Goal: Task Accomplishment & Management: Use online tool/utility

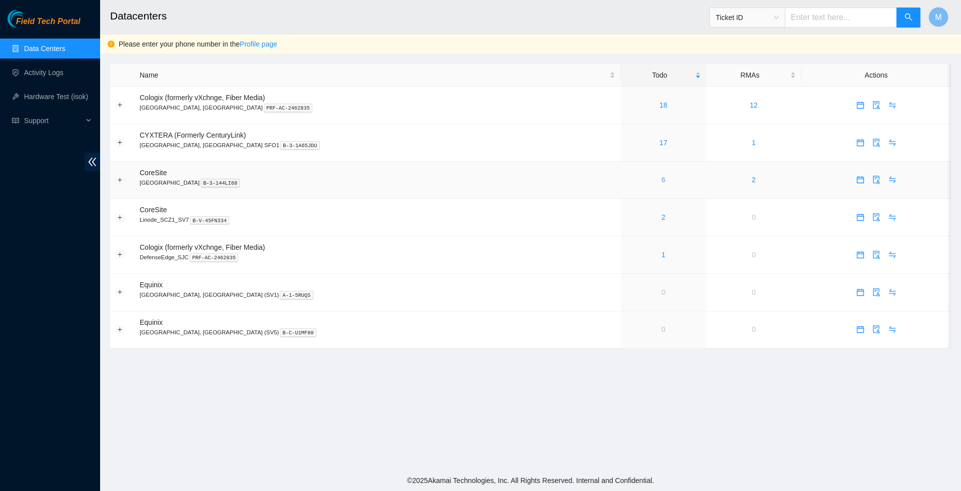
click at [661, 184] on link "6" at bounding box center [663, 180] width 4 height 8
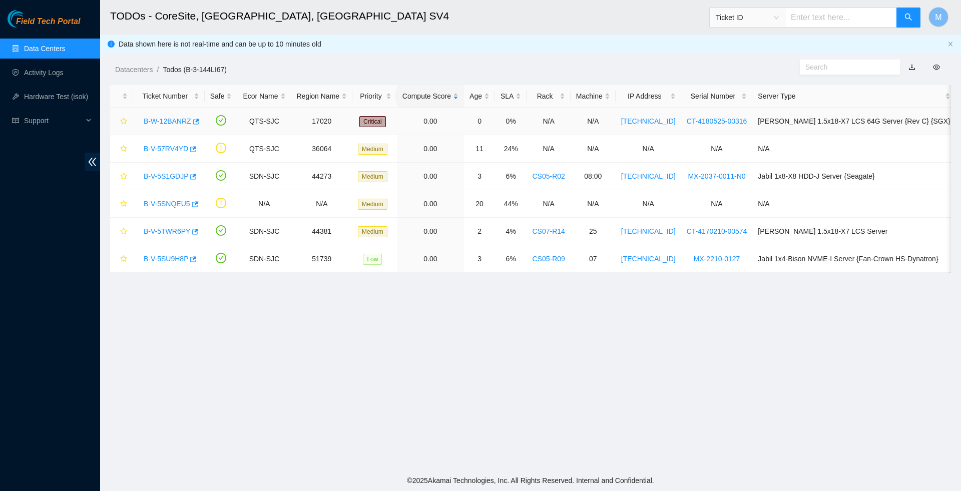
click at [163, 118] on link "B-W-12BANRZ" at bounding box center [168, 121] width 48 height 8
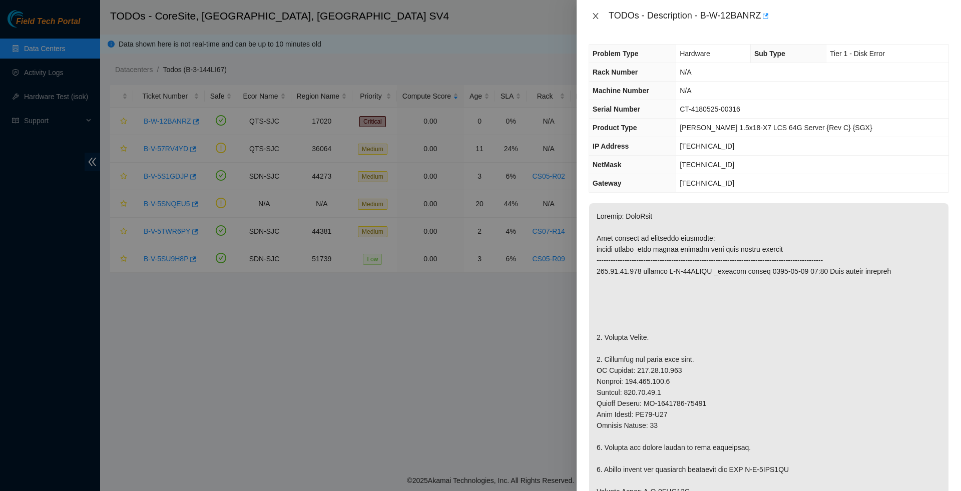
click at [595, 17] on icon "close" at bounding box center [595, 16] width 6 height 6
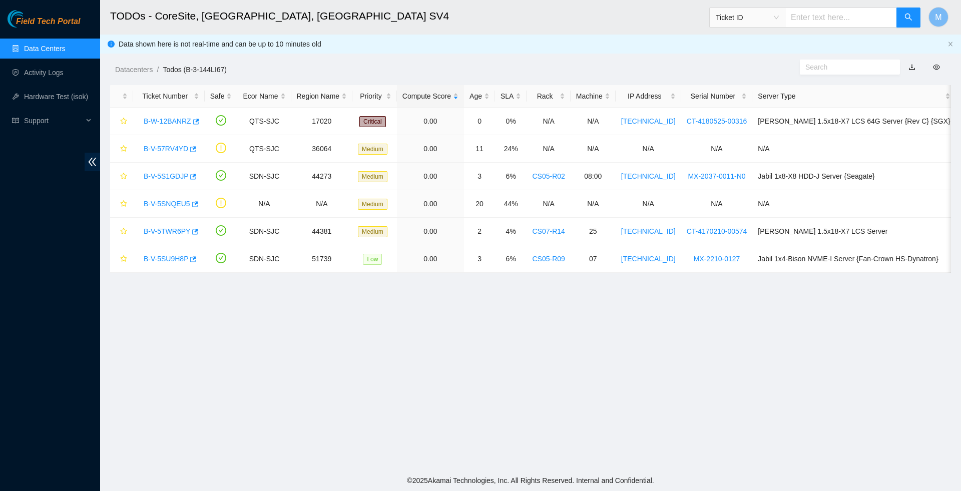
click at [61, 46] on link "Data Centers" at bounding box center [44, 49] width 41 height 8
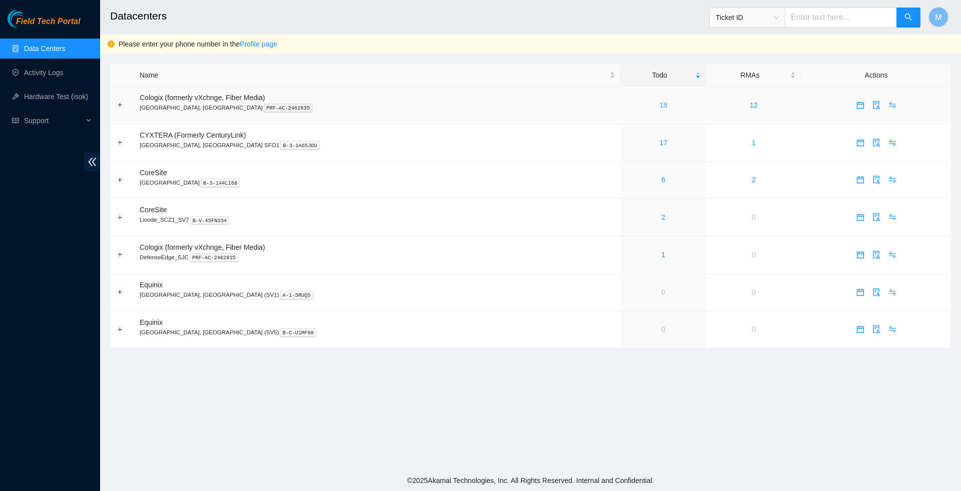
click at [659, 108] on link "18" at bounding box center [663, 105] width 8 height 8
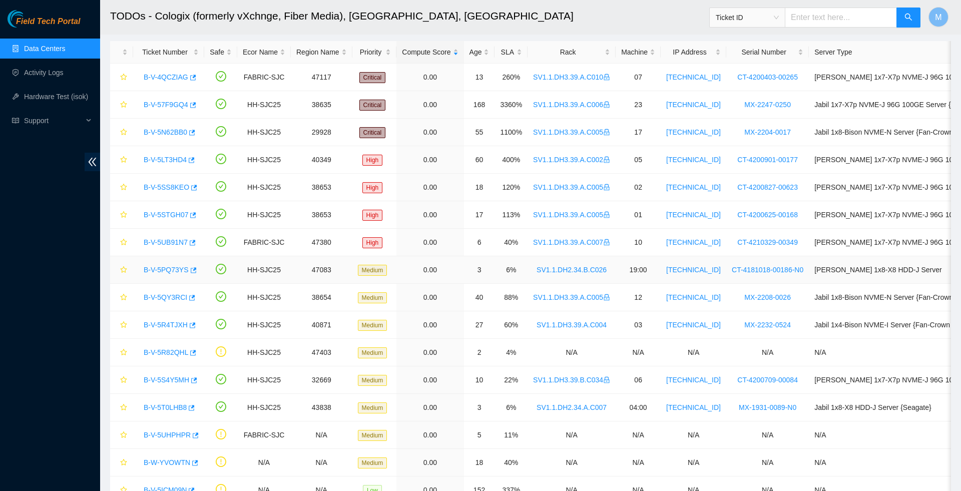
scroll to position [47, 0]
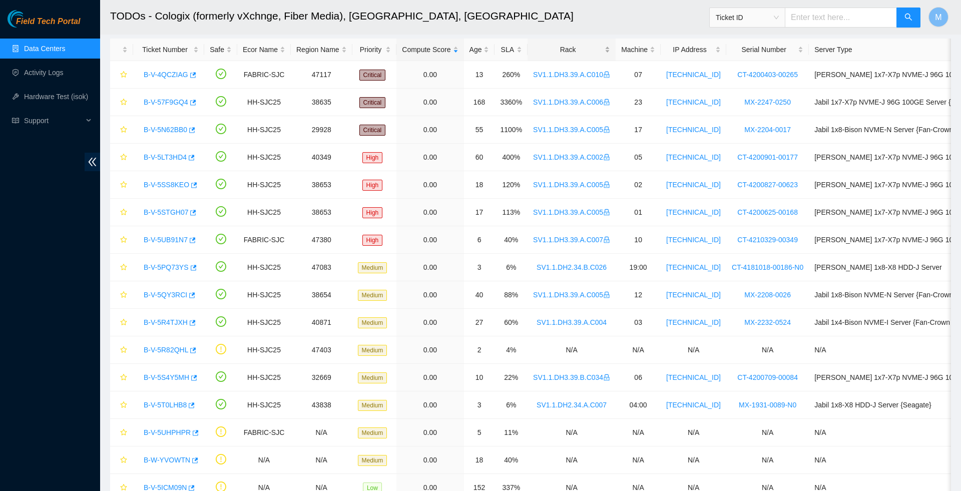
click at [586, 53] on div "Rack" at bounding box center [571, 49] width 77 height 11
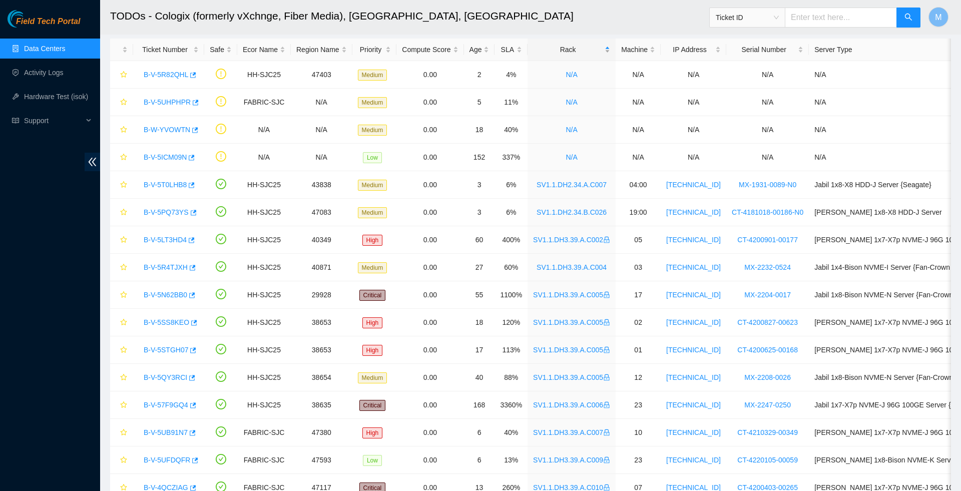
click at [586, 51] on div "Rack" at bounding box center [571, 49] width 77 height 11
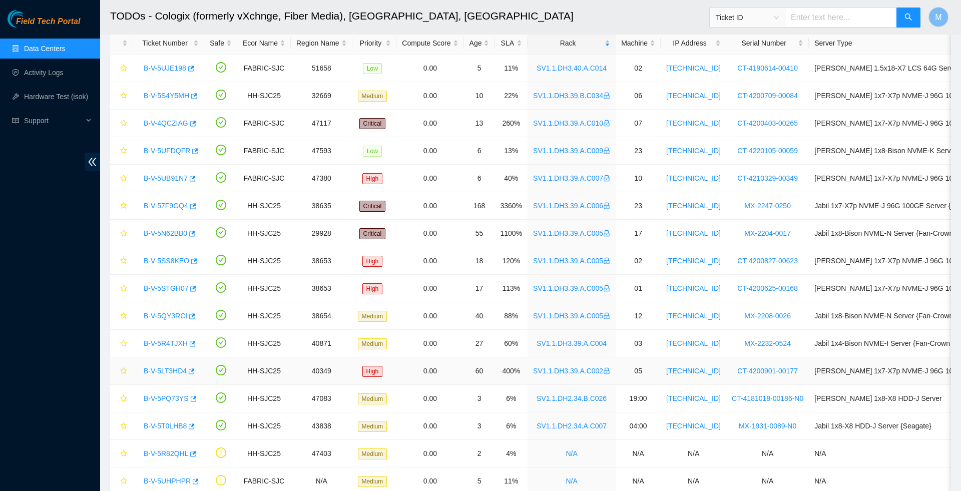
scroll to position [56, 0]
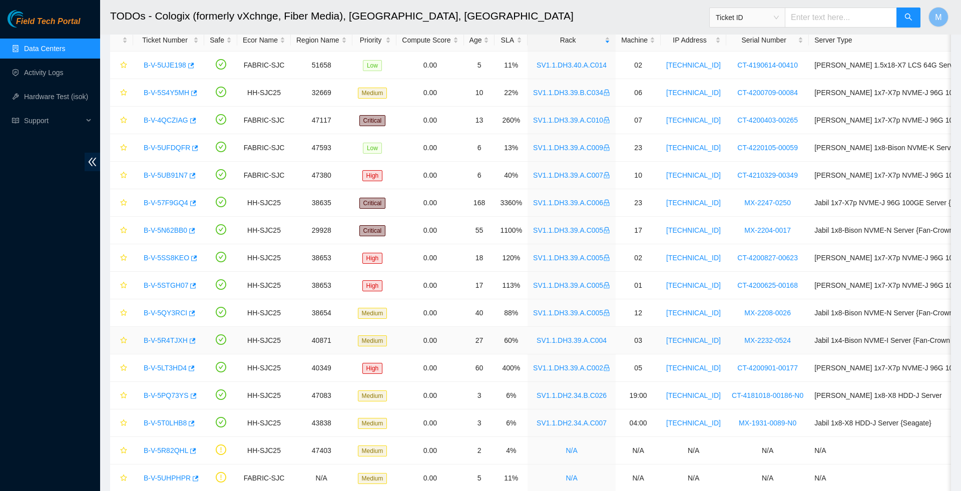
click at [173, 340] on link "B-V-5R4TJXH" at bounding box center [166, 340] width 44 height 8
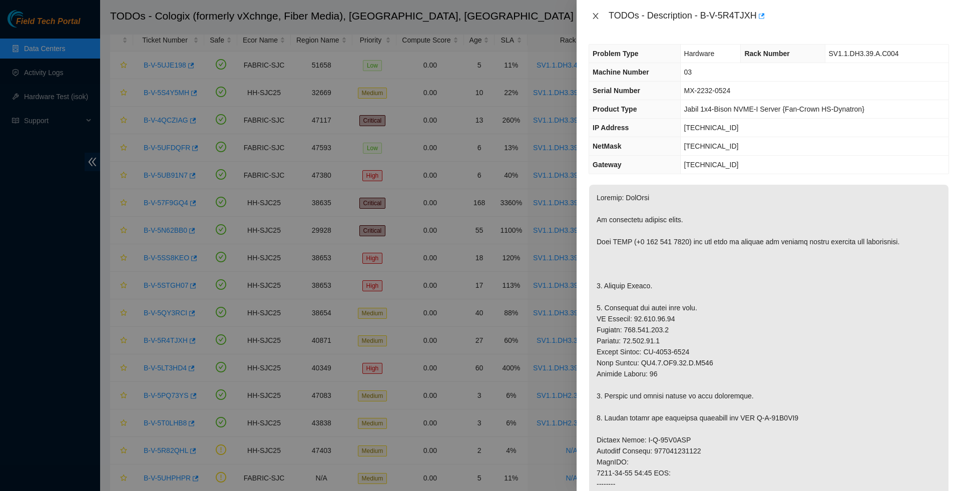
click at [593, 13] on icon "close" at bounding box center [595, 16] width 8 height 8
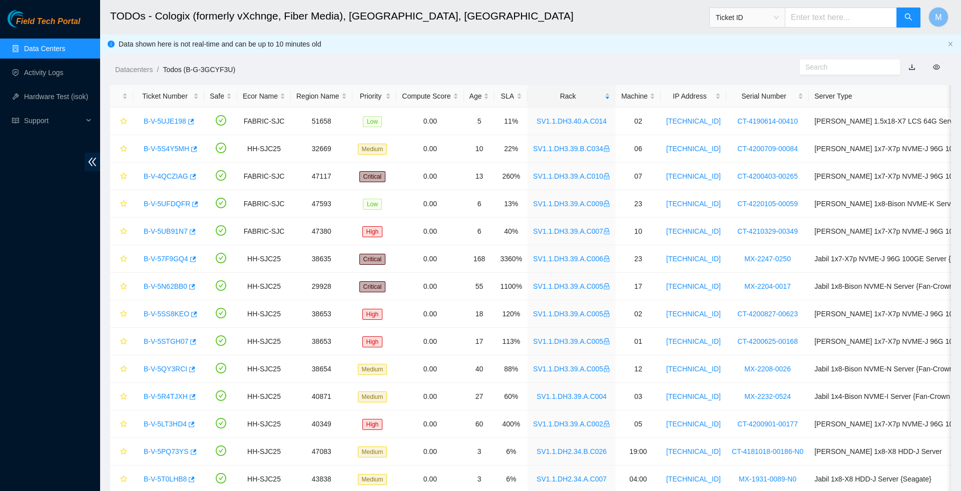
click at [48, 50] on link "Data Centers" at bounding box center [44, 49] width 41 height 8
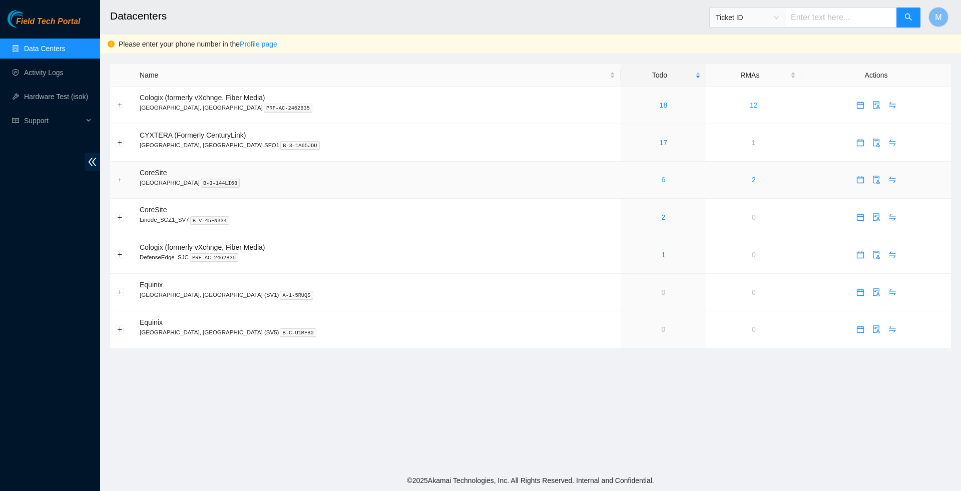
click at [661, 183] on link "6" at bounding box center [663, 180] width 4 height 8
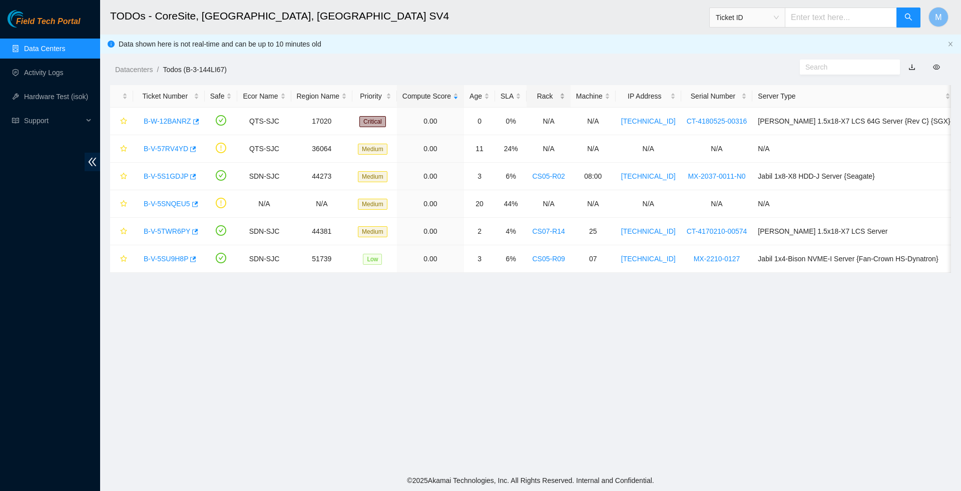
click at [562, 93] on div "Rack" at bounding box center [548, 96] width 33 height 11
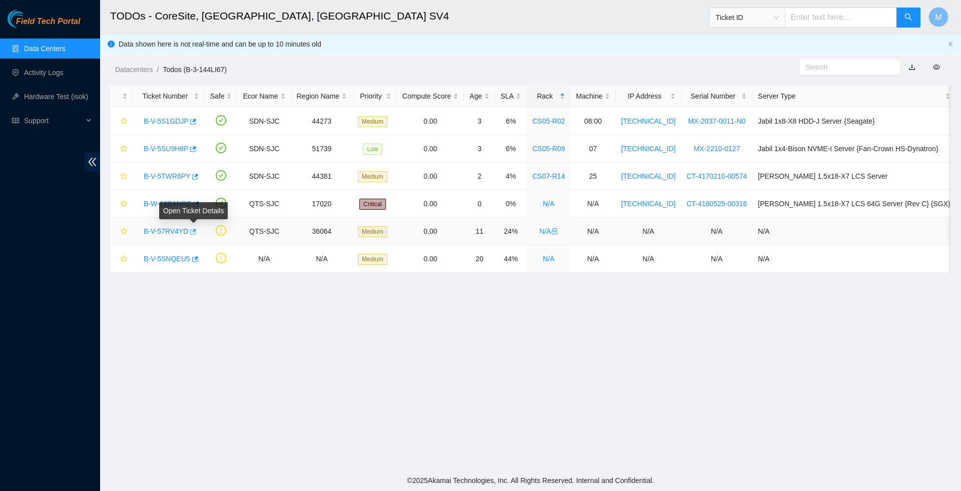
click at [196, 232] on icon "button" at bounding box center [193, 232] width 6 height 6
click at [51, 53] on link "Data Centers" at bounding box center [44, 49] width 41 height 8
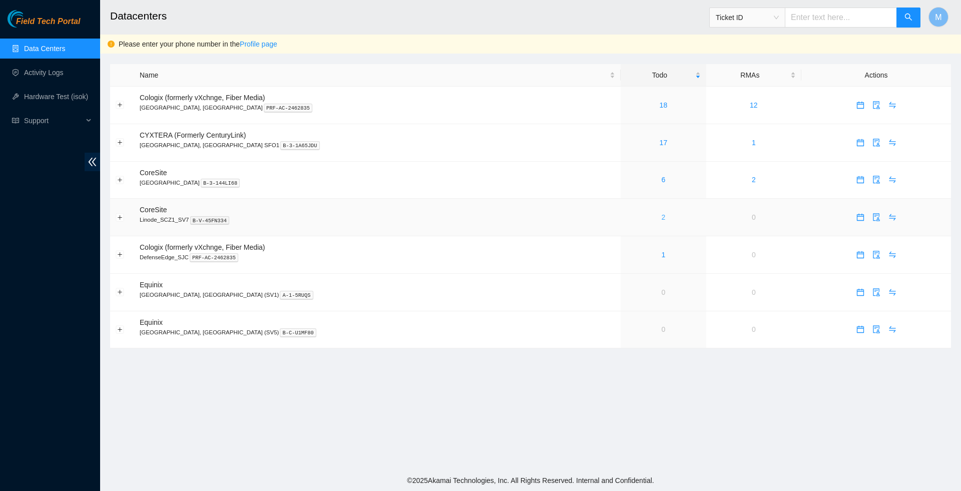
click at [661, 221] on link "2" at bounding box center [663, 217] width 4 height 8
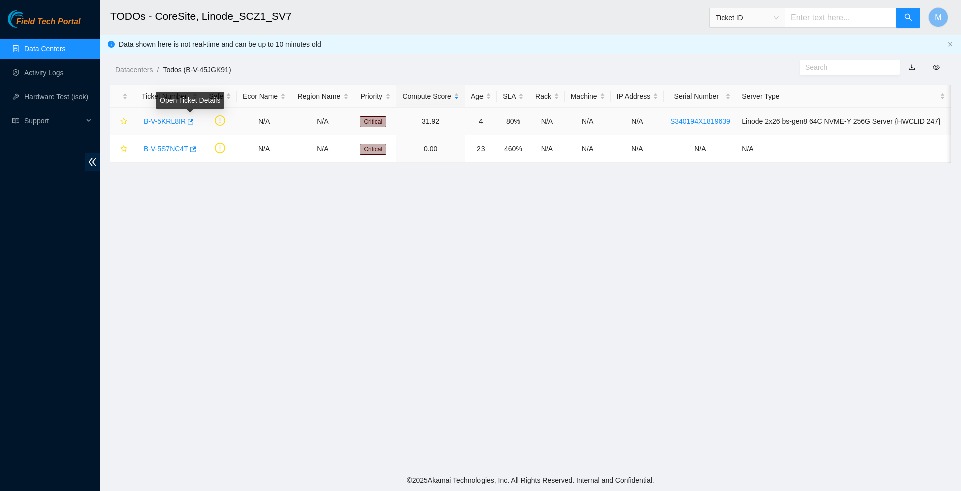
click at [194, 121] on icon "button" at bounding box center [191, 122] width 6 height 6
click at [72, 99] on link "Hardware Test (isok)" at bounding box center [56, 97] width 64 height 8
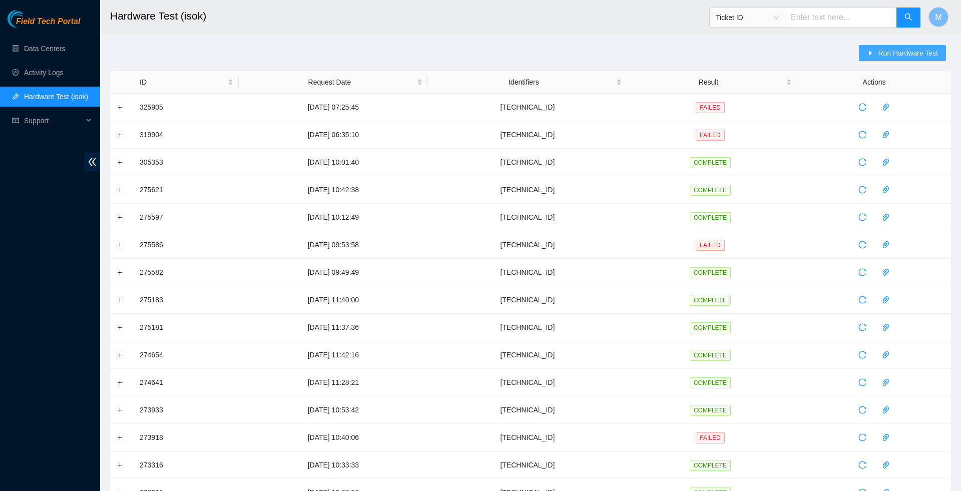
click at [906, 55] on span "Run Hardware Test" at bounding box center [908, 53] width 60 height 11
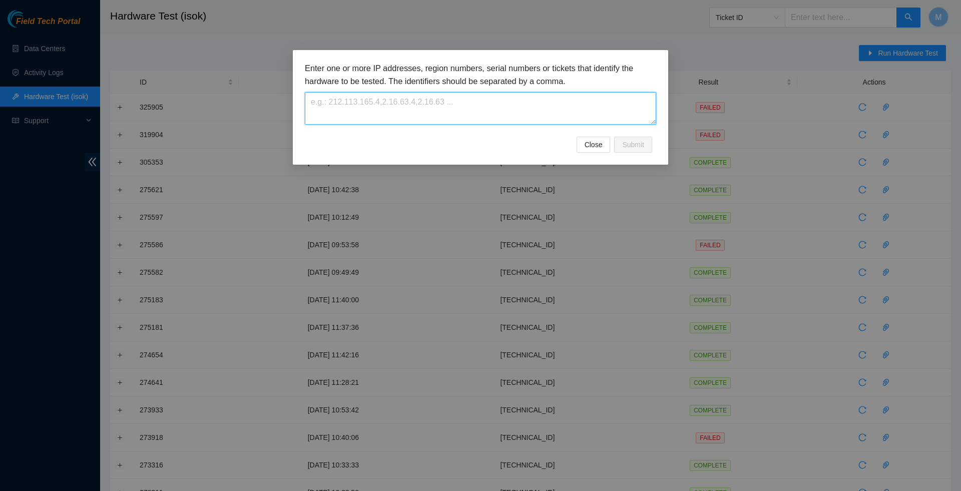
click at [483, 101] on textarea at bounding box center [480, 108] width 351 height 33
paste textarea "23.193.162.228"
type textarea "23.193.162.228"
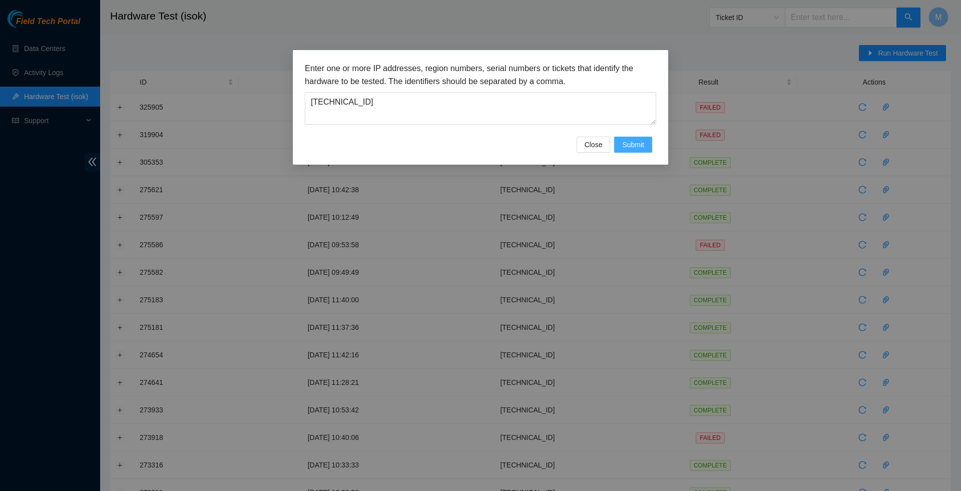
click at [630, 143] on span "Submit" at bounding box center [633, 144] width 22 height 11
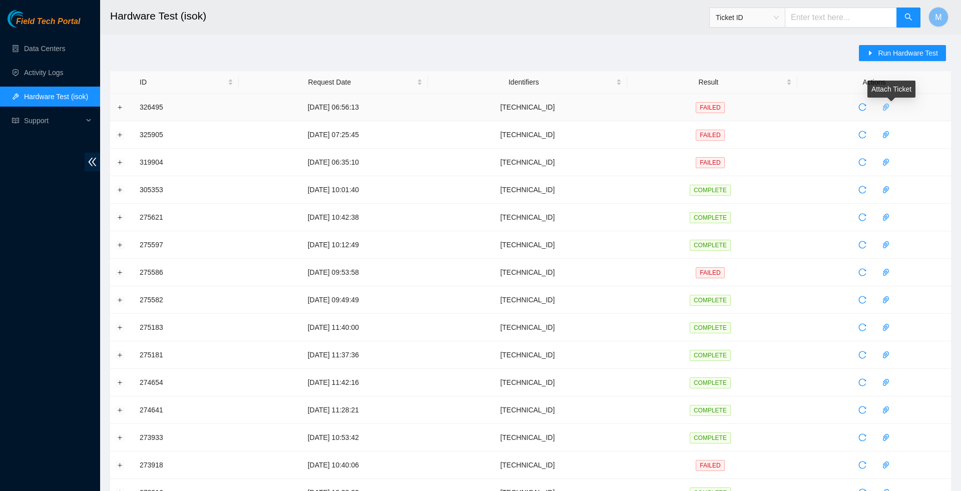
click at [893, 108] on span "paper-clip" at bounding box center [885, 107] width 15 height 8
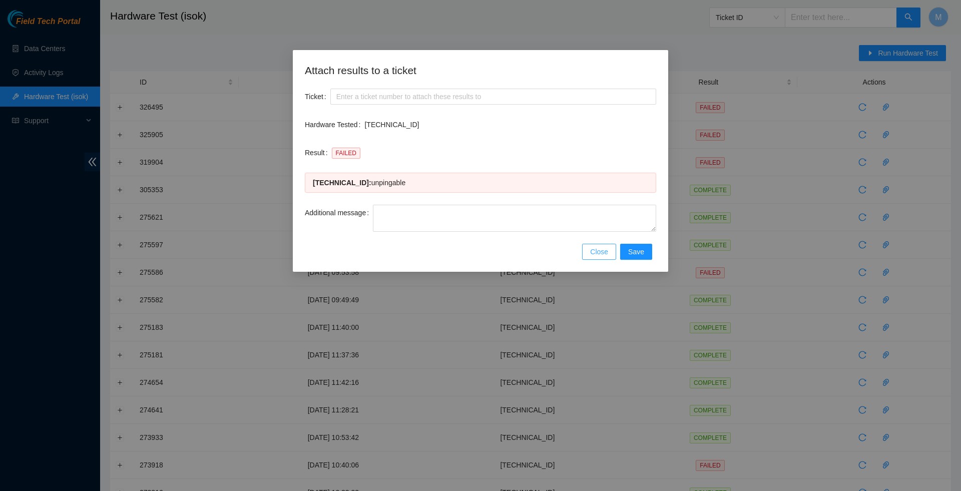
click at [597, 257] on span "Close" at bounding box center [599, 251] width 18 height 11
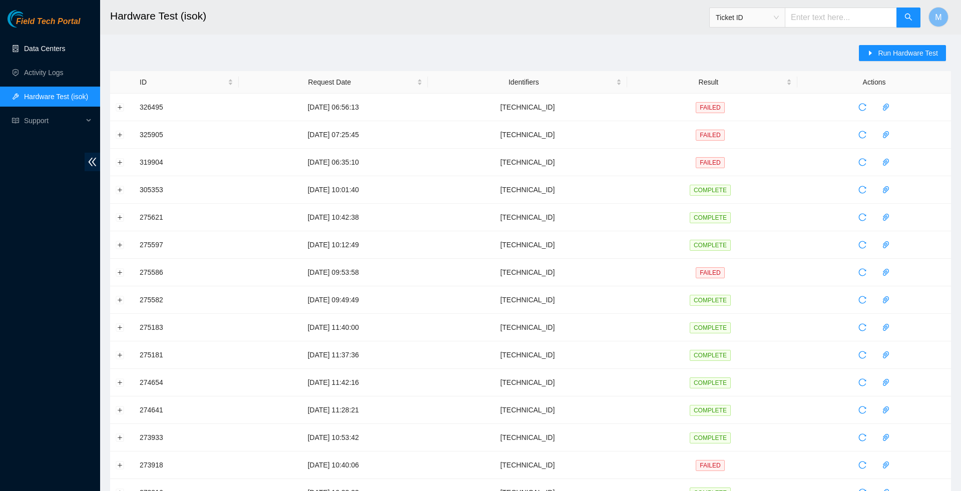
click at [48, 51] on link "Data Centers" at bounding box center [44, 49] width 41 height 8
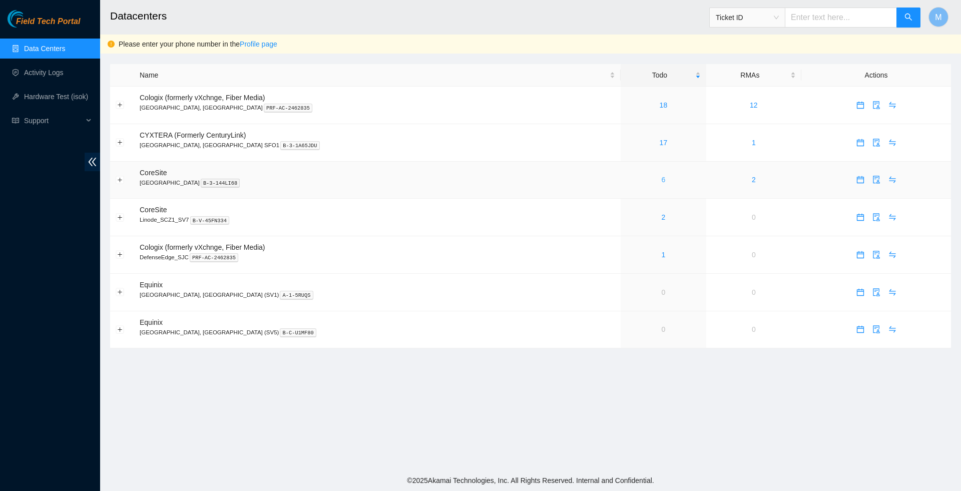
click at [661, 181] on link "6" at bounding box center [663, 180] width 4 height 8
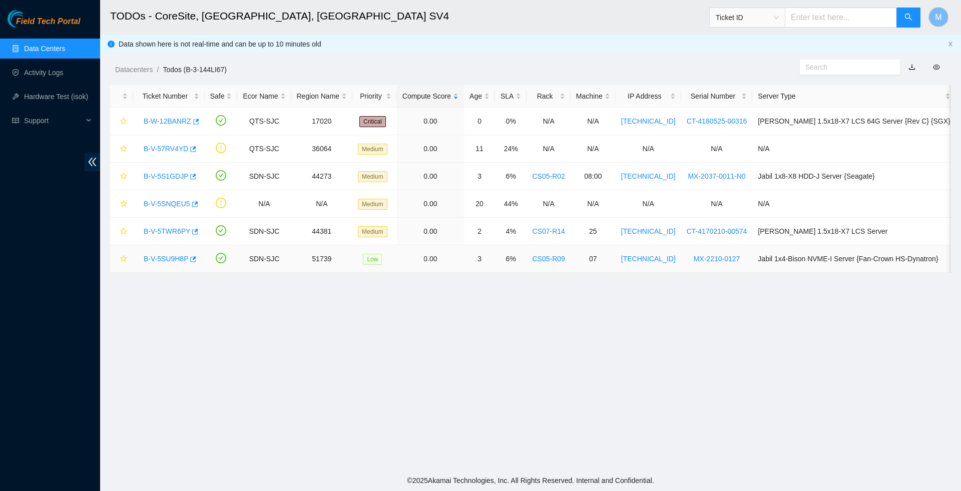
click at [179, 259] on link "B-V-5SU9H8P" at bounding box center [166, 259] width 45 height 8
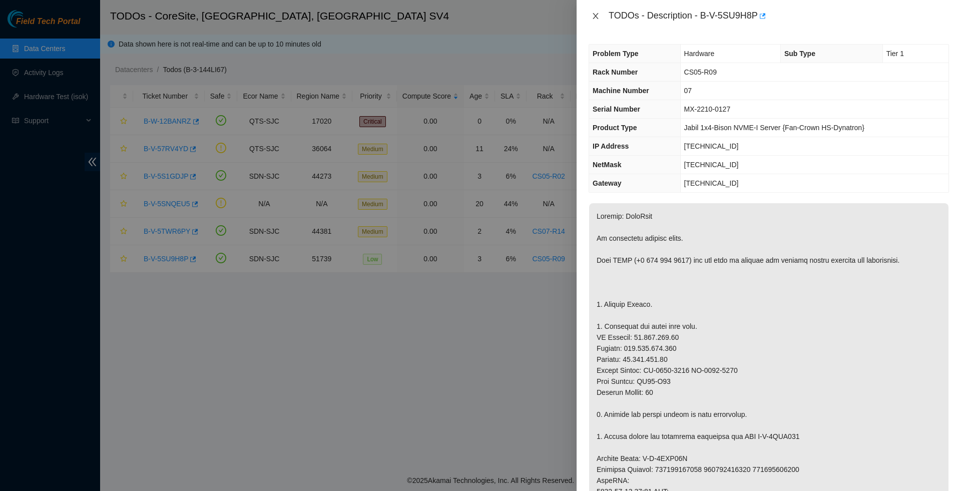
click at [595, 19] on icon "close" at bounding box center [595, 16] width 8 height 8
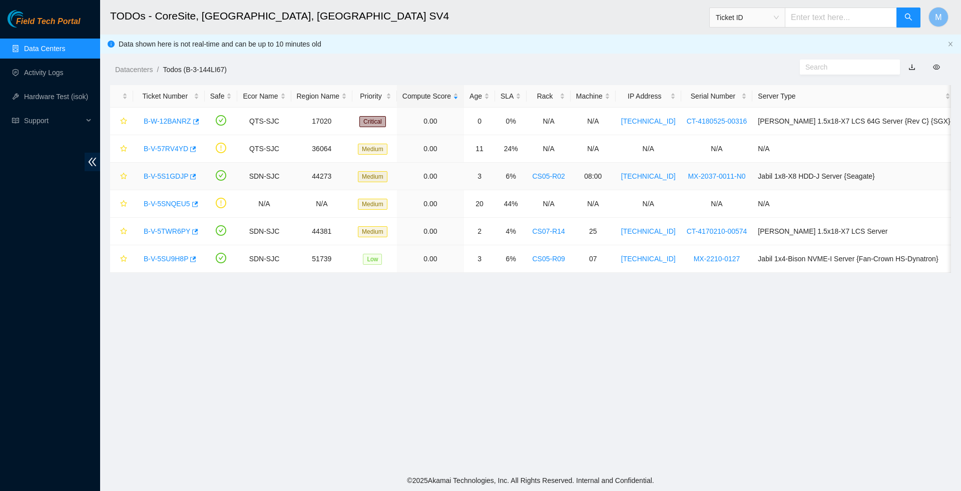
click at [170, 175] on link "B-V-5S1GDJP" at bounding box center [166, 176] width 45 height 8
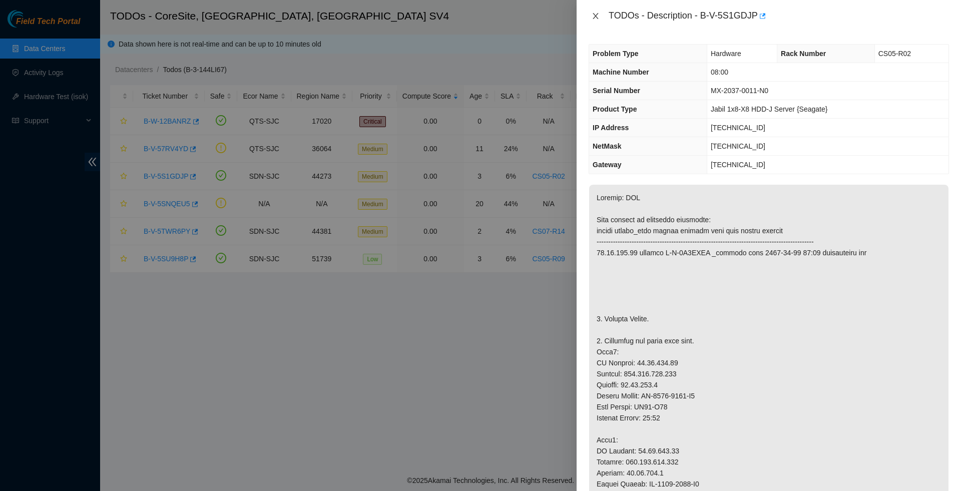
click at [595, 17] on icon "close" at bounding box center [595, 16] width 8 height 8
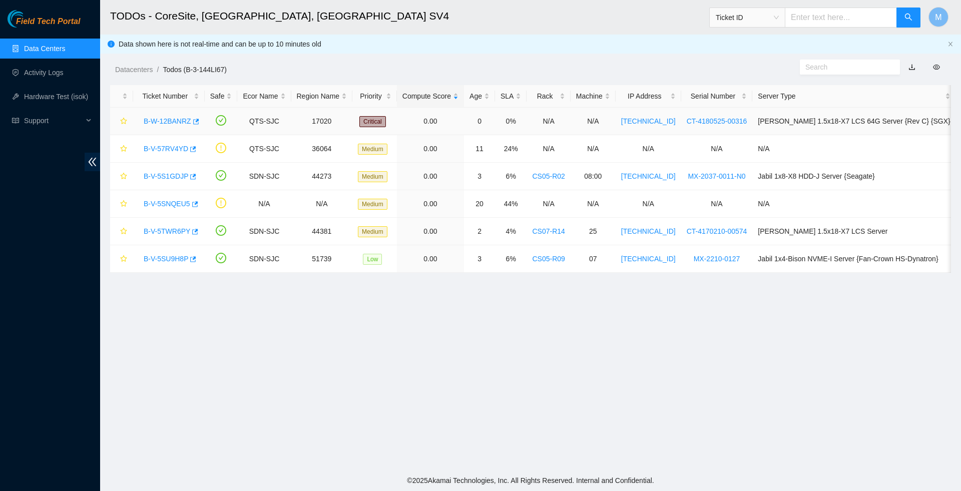
click at [175, 120] on link "B-W-12BANRZ" at bounding box center [168, 121] width 48 height 8
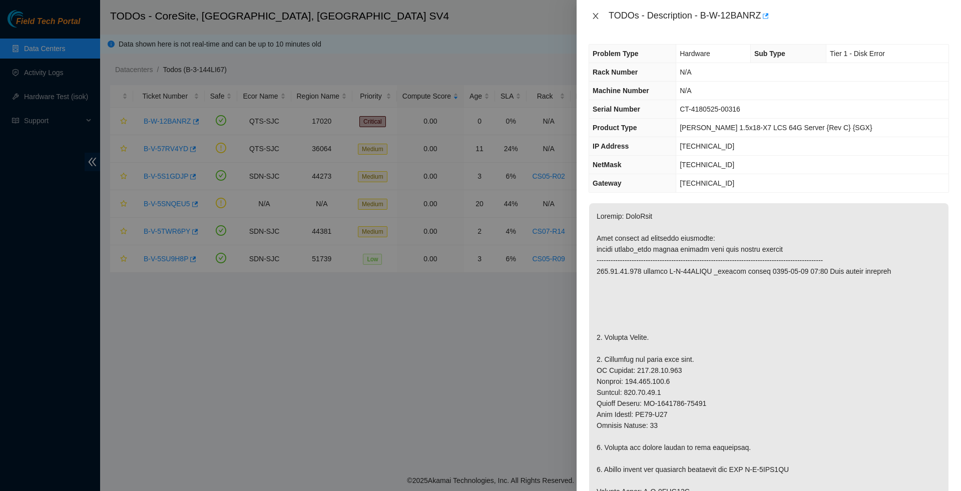
click at [595, 16] on icon "close" at bounding box center [595, 16] width 6 height 6
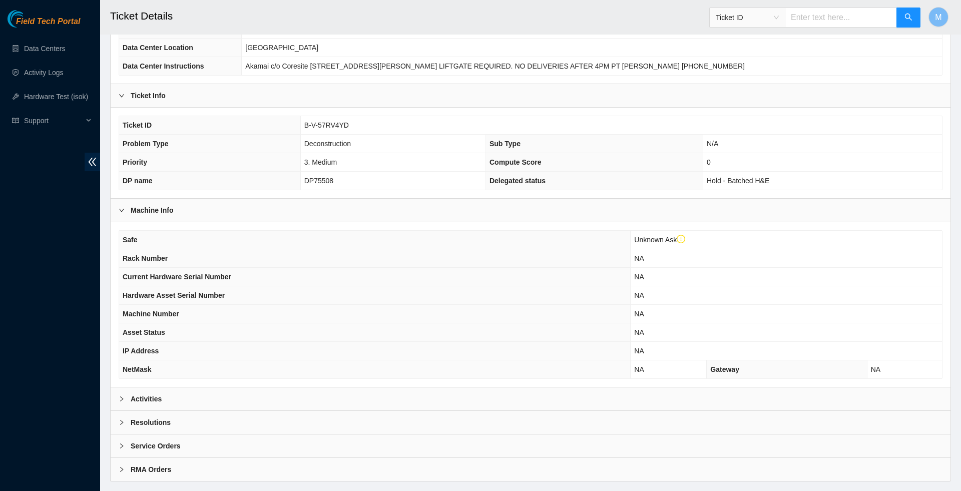
scroll to position [166, 0]
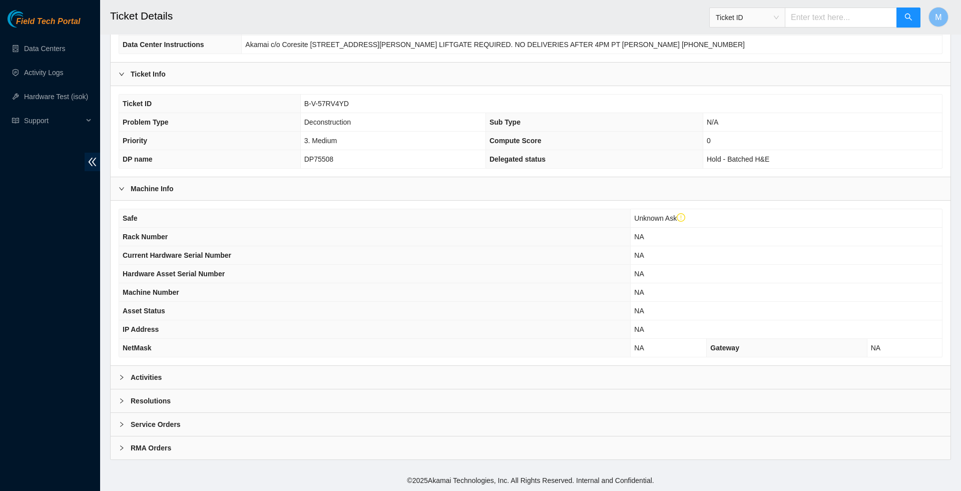
click at [117, 377] on div "Activities" at bounding box center [530, 377] width 839 height 23
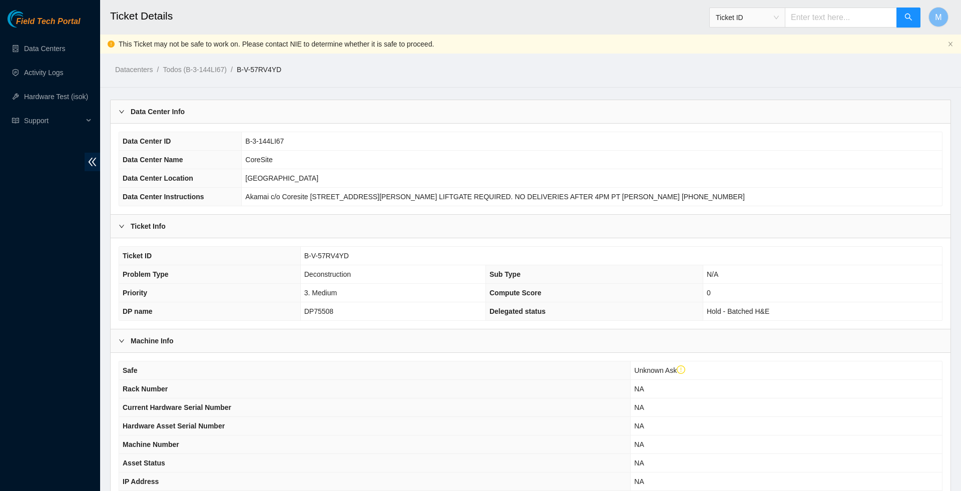
scroll to position [0, 0]
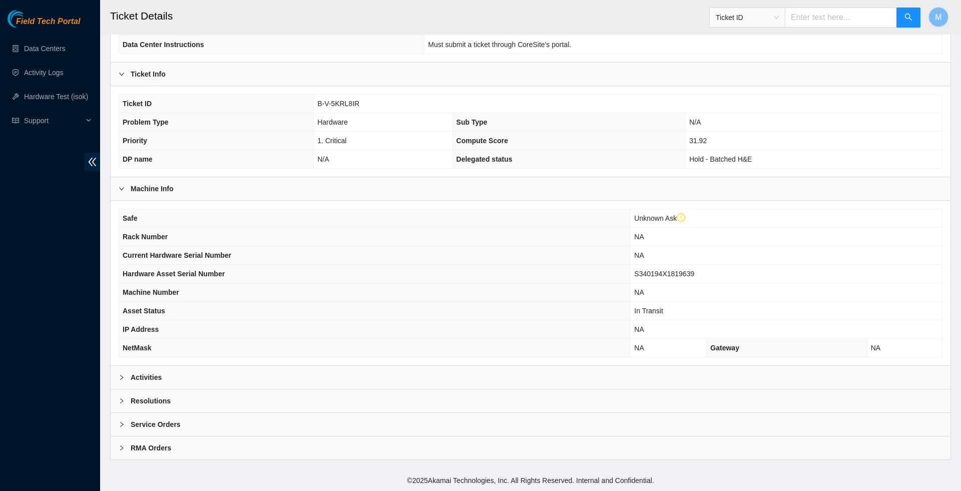
scroll to position [166, 0]
click at [123, 375] on icon "right" at bounding box center [121, 377] width 3 height 5
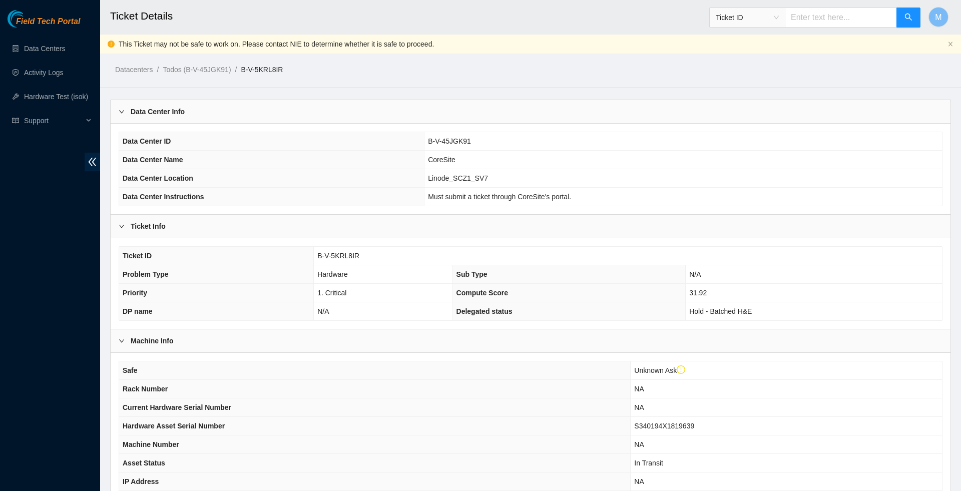
scroll to position [0, 0]
